Goal: Information Seeking & Learning: Learn about a topic

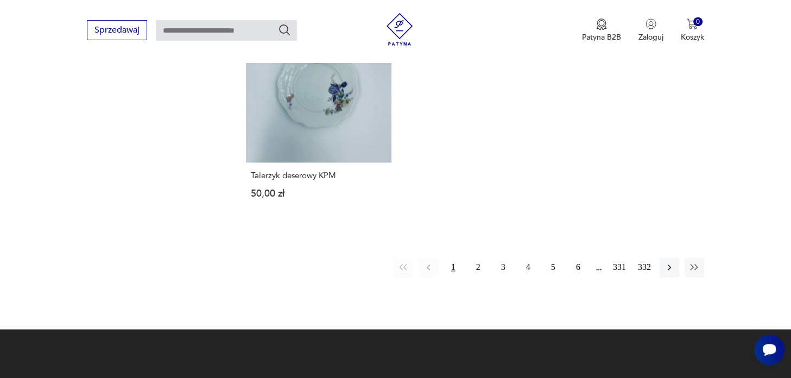
scroll to position [1644, 0]
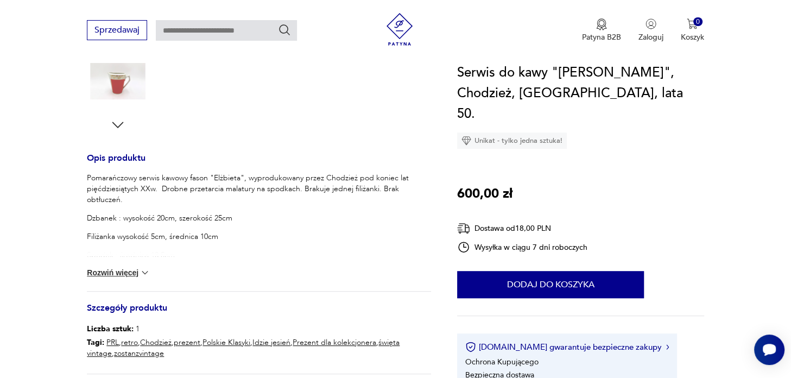
scroll to position [434, 0]
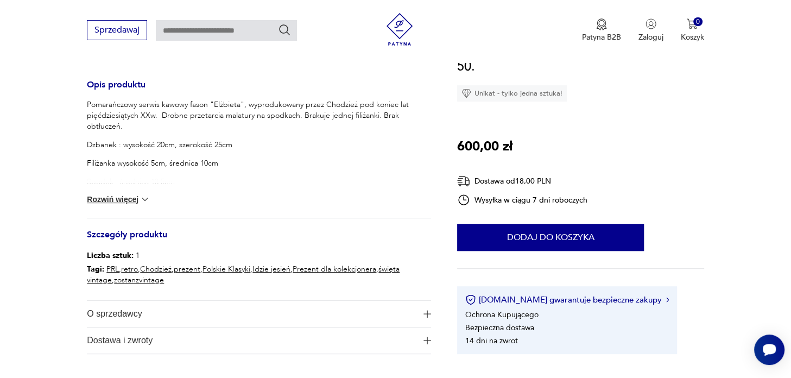
click at [135, 316] on span "O sprzedawcy" at bounding box center [251, 314] width 329 height 26
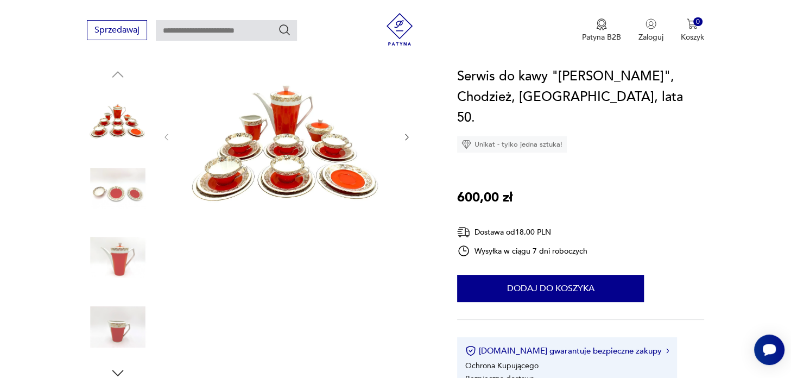
scroll to position [109, 0]
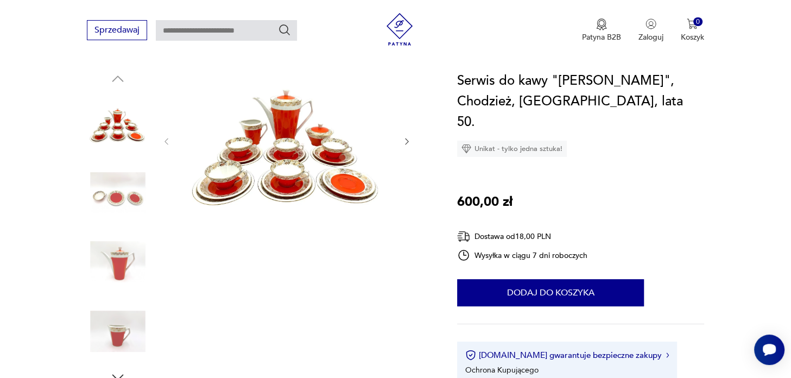
click at [288, 144] on img at bounding box center [286, 140] width 209 height 139
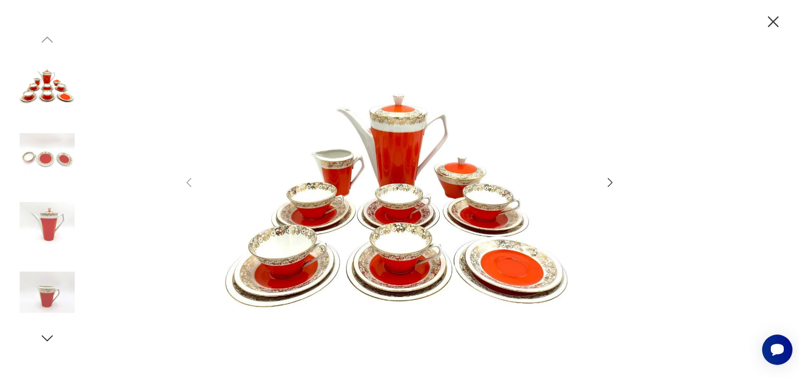
click at [610, 182] on icon "button" at bounding box center [609, 182] width 13 height 13
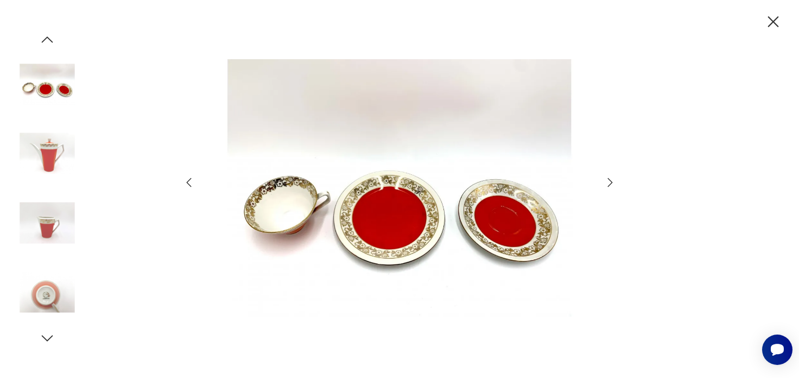
click at [610, 182] on icon "button" at bounding box center [609, 182] width 13 height 13
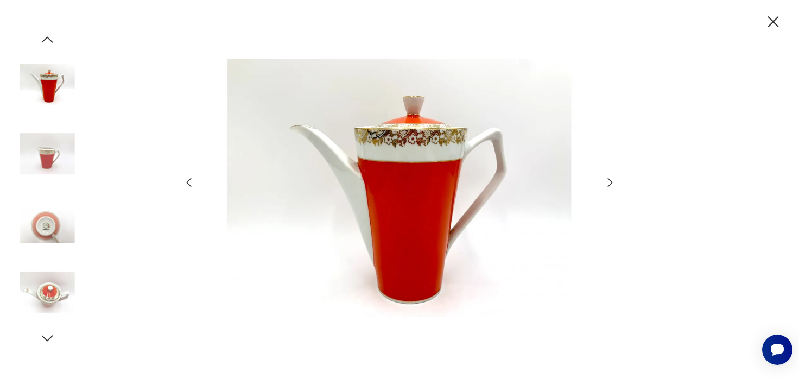
click at [609, 182] on icon "button" at bounding box center [609, 182] width 13 height 13
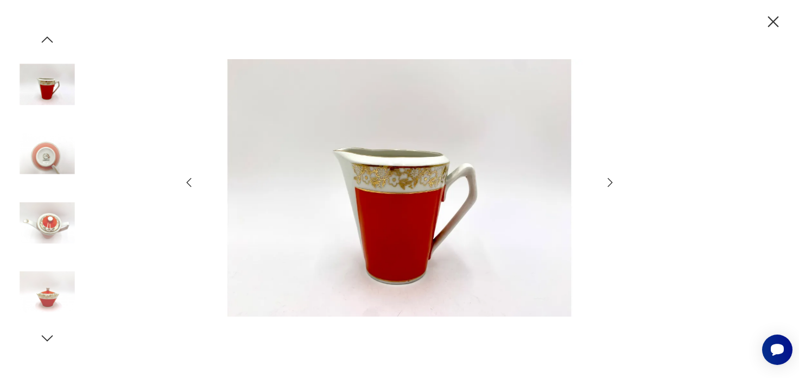
click at [609, 182] on icon "button" at bounding box center [609, 182] width 13 height 13
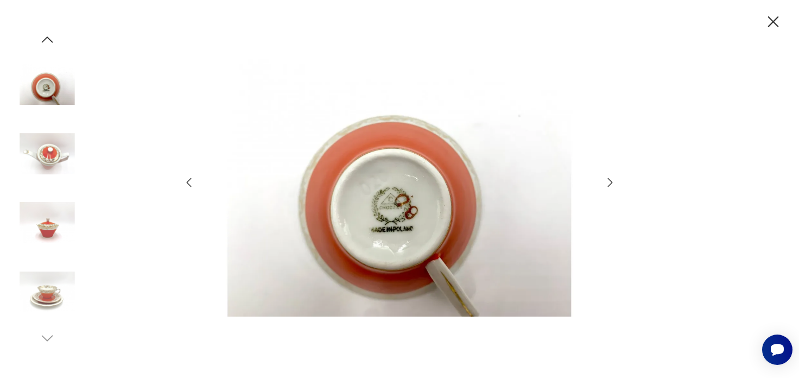
click at [609, 182] on icon "button" at bounding box center [609, 182] width 13 height 13
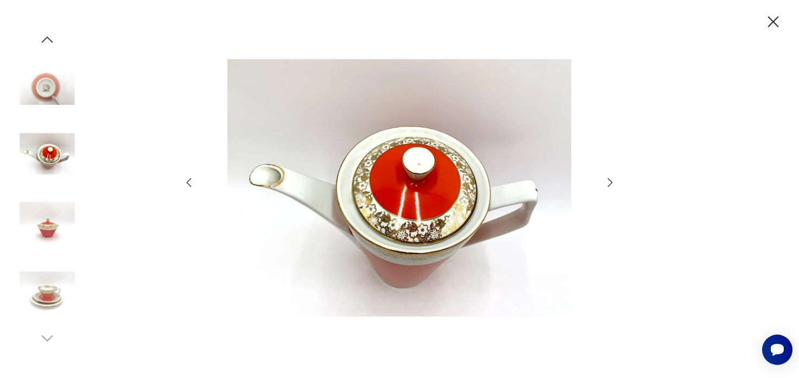
click at [48, 292] on img at bounding box center [47, 292] width 62 height 62
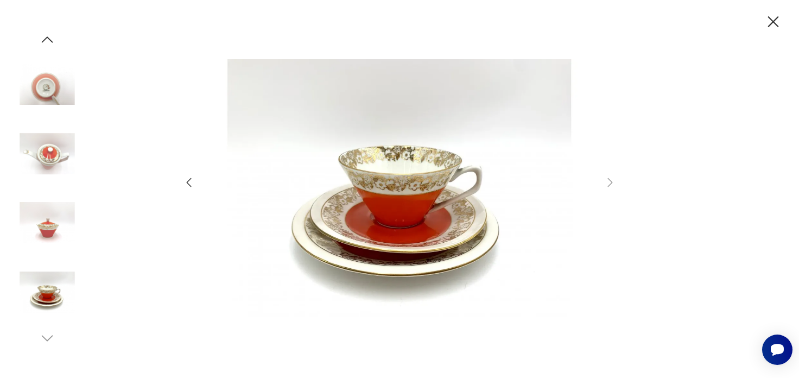
click at [773, 23] on icon "button" at bounding box center [773, 21] width 19 height 19
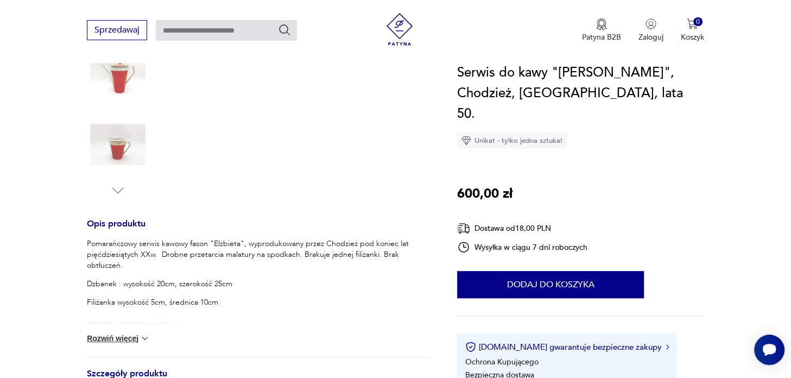
scroll to position [326, 0]
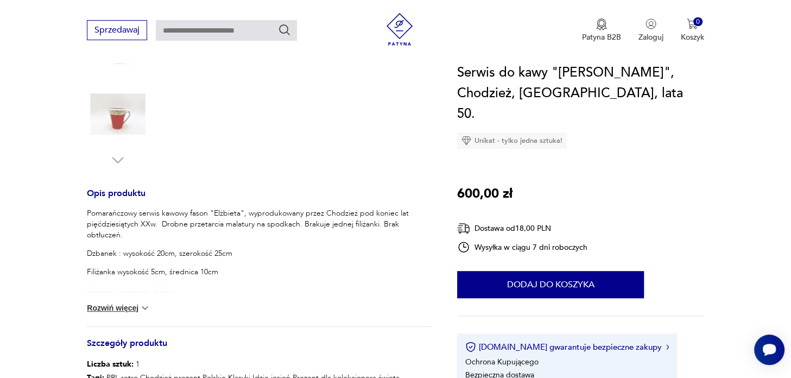
click at [116, 119] on img at bounding box center [118, 114] width 62 height 62
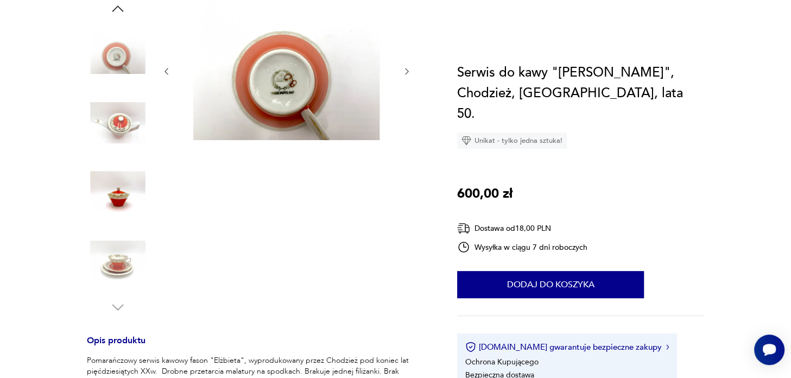
scroll to position [0, 0]
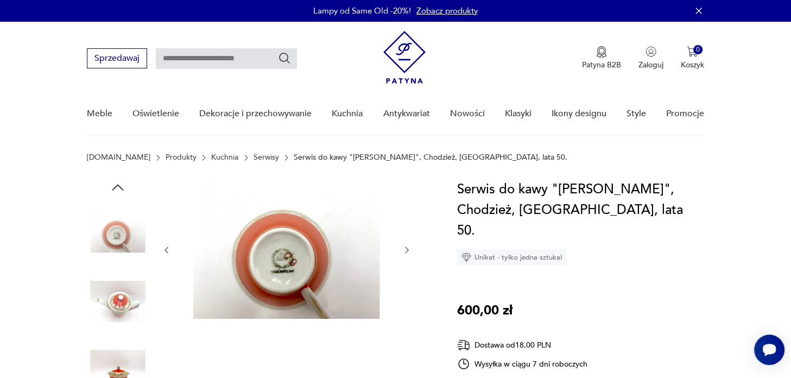
click at [408, 250] on icon "button" at bounding box center [406, 250] width 3 height 7
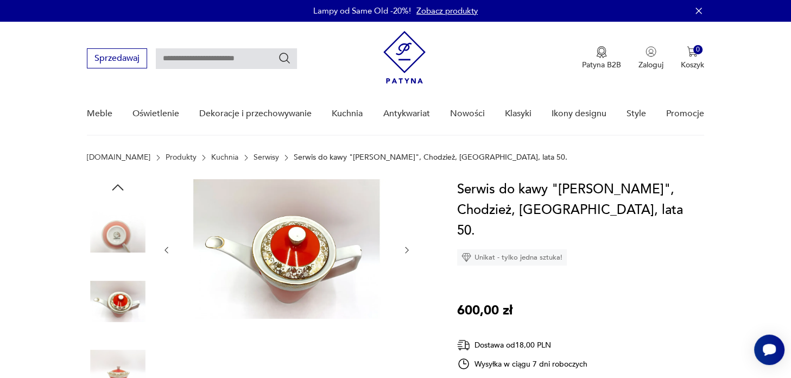
click at [408, 250] on icon "button" at bounding box center [406, 250] width 3 height 7
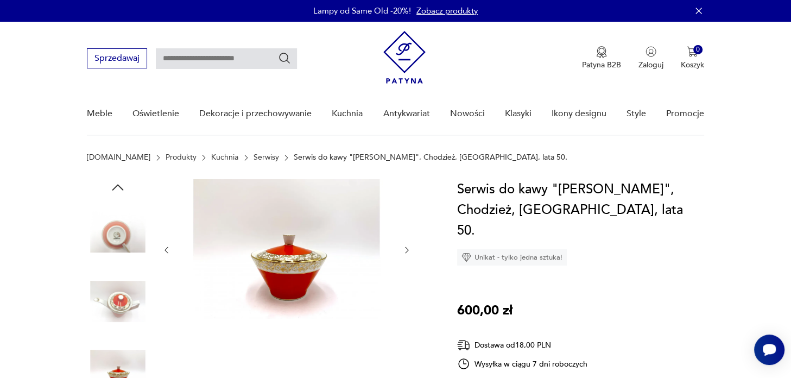
click at [408, 250] on icon "button" at bounding box center [406, 250] width 3 height 7
